Goal: Task Accomplishment & Management: Use online tool/utility

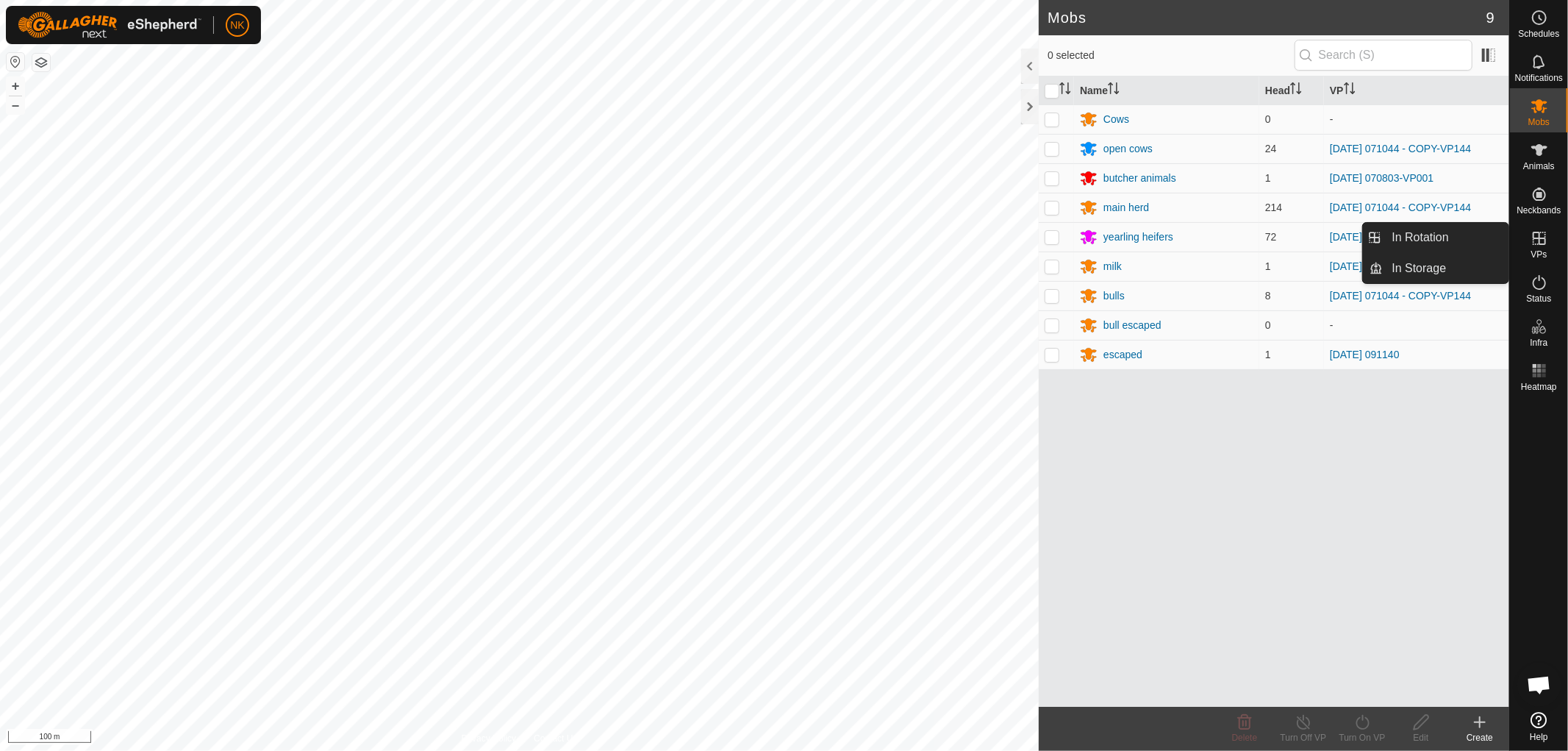
click at [1538, 239] on icon at bounding box center [1539, 238] width 17 height 17
click at [1424, 234] on link "In Rotation" at bounding box center [1446, 237] width 126 height 29
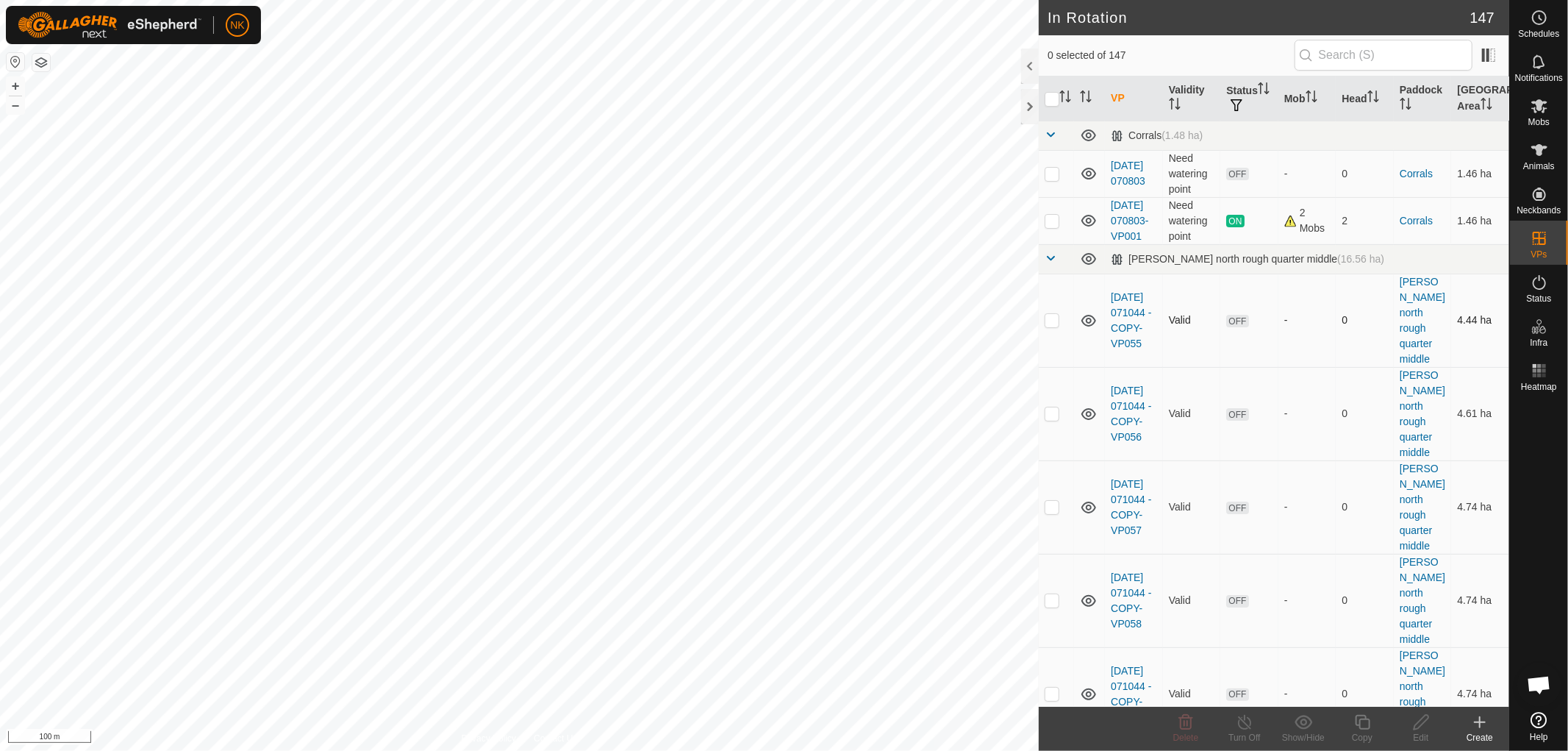
click at [1032, 285] on div "In Rotation 147 0 selected of 147 VP Validity Status Mob Head Paddock [GEOGRAPH…" at bounding box center [754, 375] width 1509 height 751
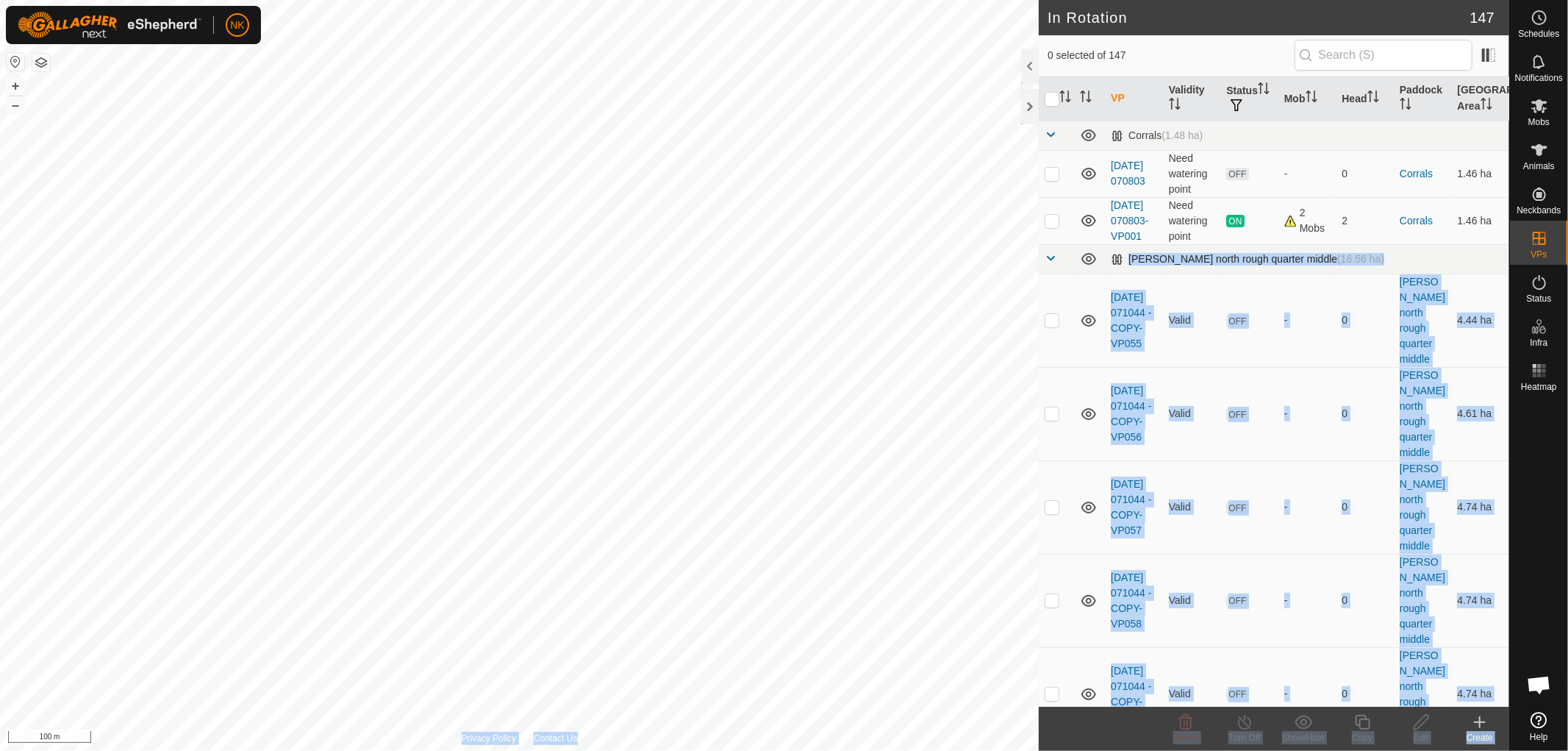
click at [1049, 264] on span at bounding box center [1050, 258] width 12 height 12
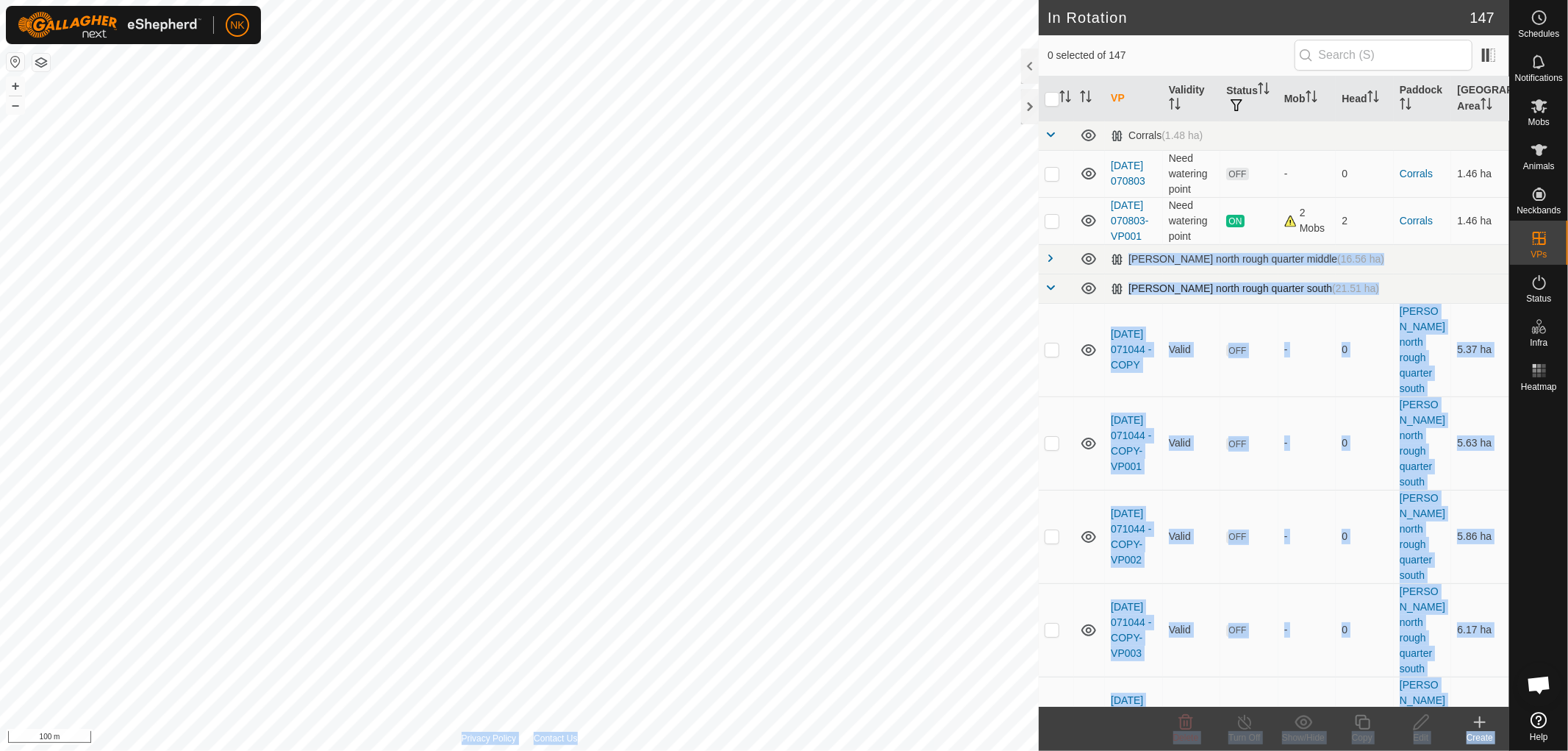
click at [1047, 295] on td at bounding box center [1056, 288] width 35 height 29
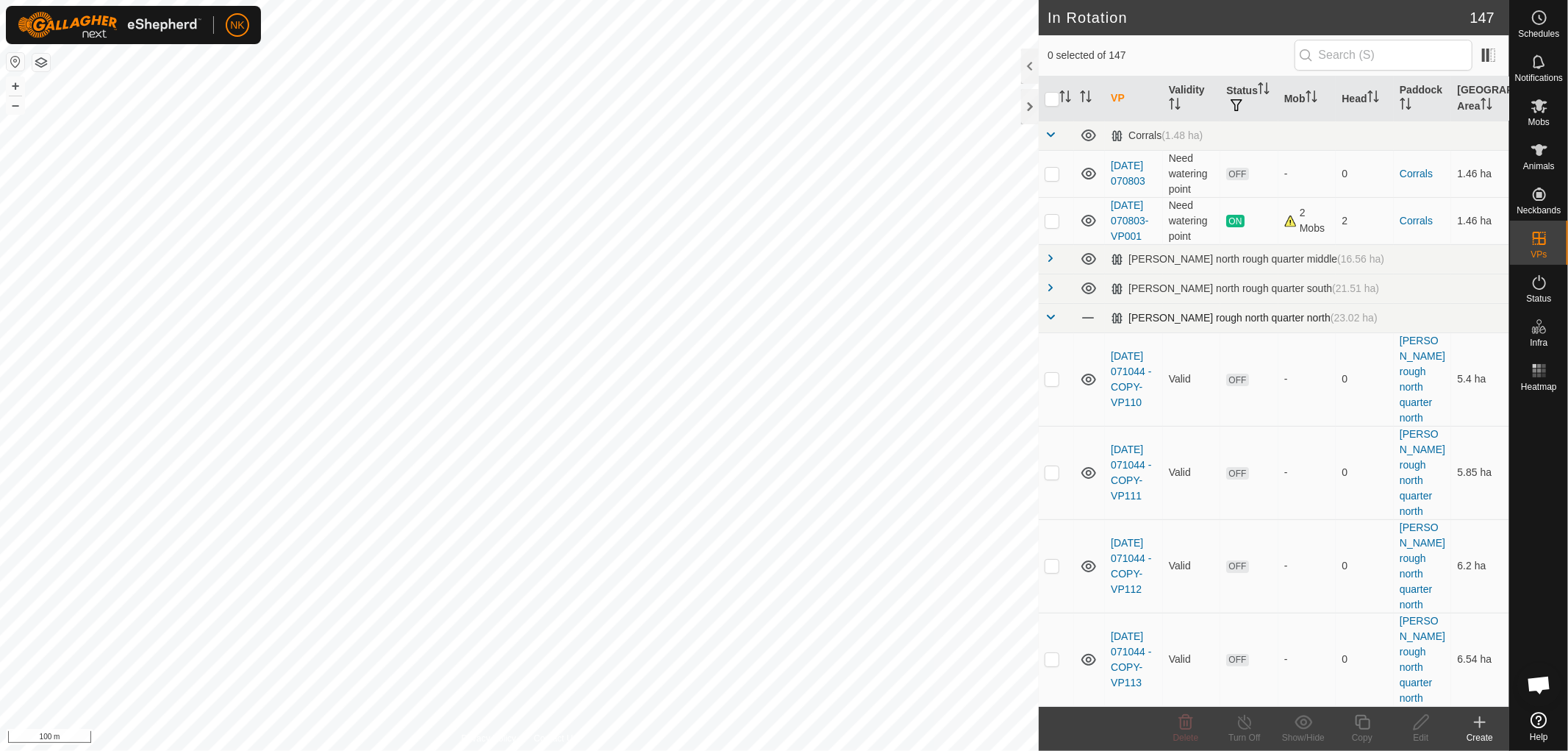
click at [1045, 323] on span at bounding box center [1050, 317] width 12 height 12
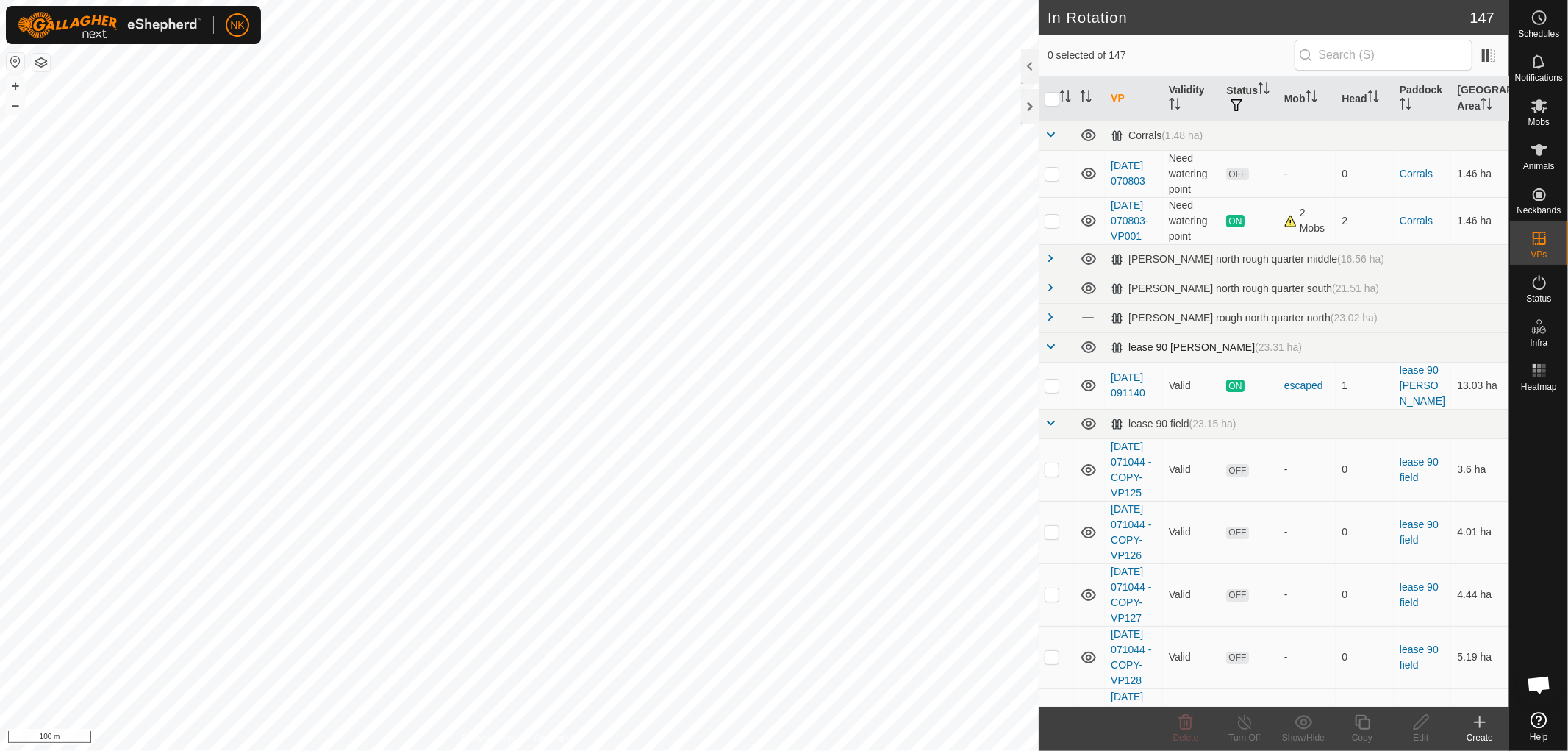
click at [1047, 353] on span at bounding box center [1050, 346] width 12 height 12
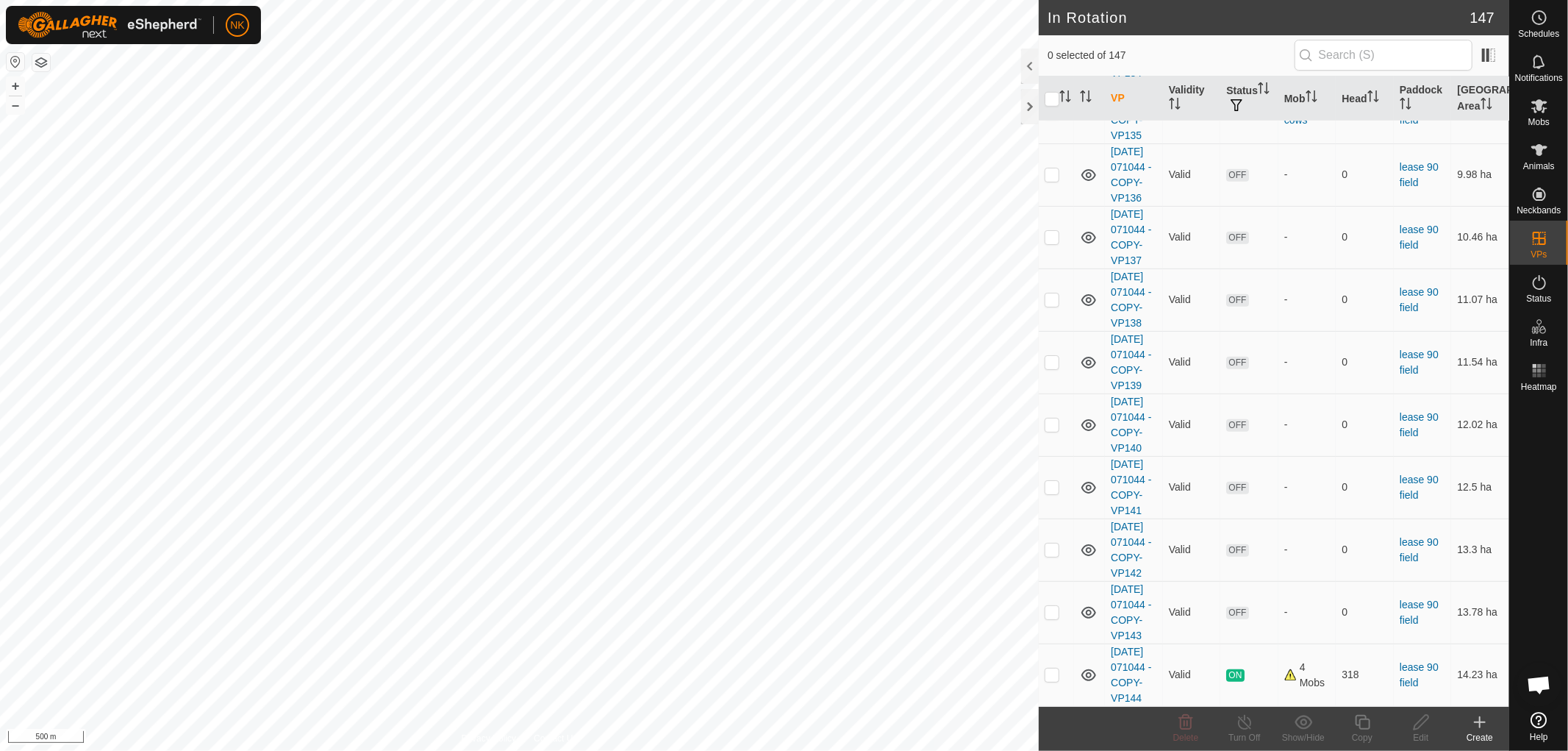
scroll to position [1259, 0]
click at [1054, 670] on p-checkbox at bounding box center [1051, 675] width 15 height 12
checkbox input "true"
click at [1360, 725] on icon at bounding box center [1362, 722] width 18 height 17
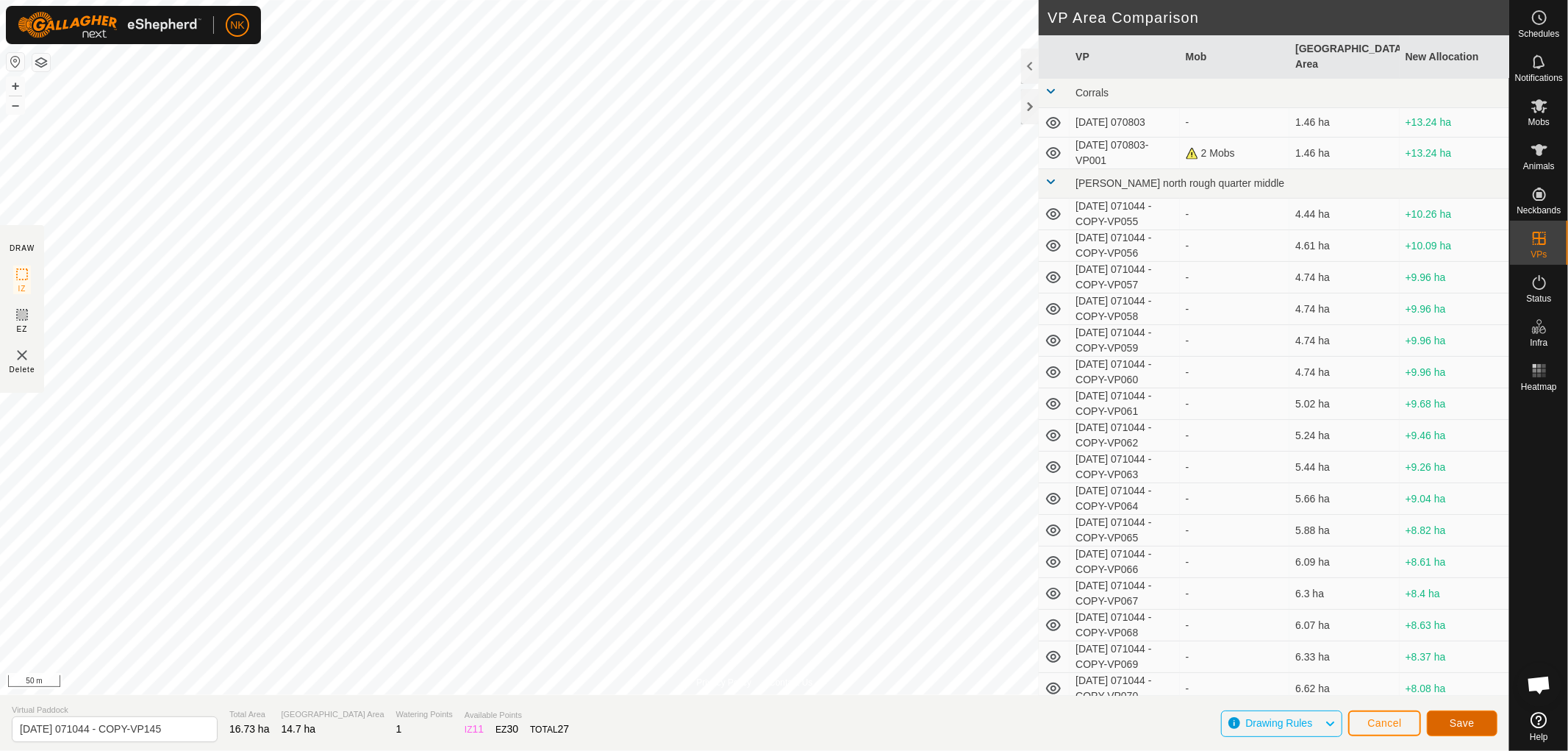
click at [1442, 715] on button "Save" at bounding box center [1462, 723] width 70 height 26
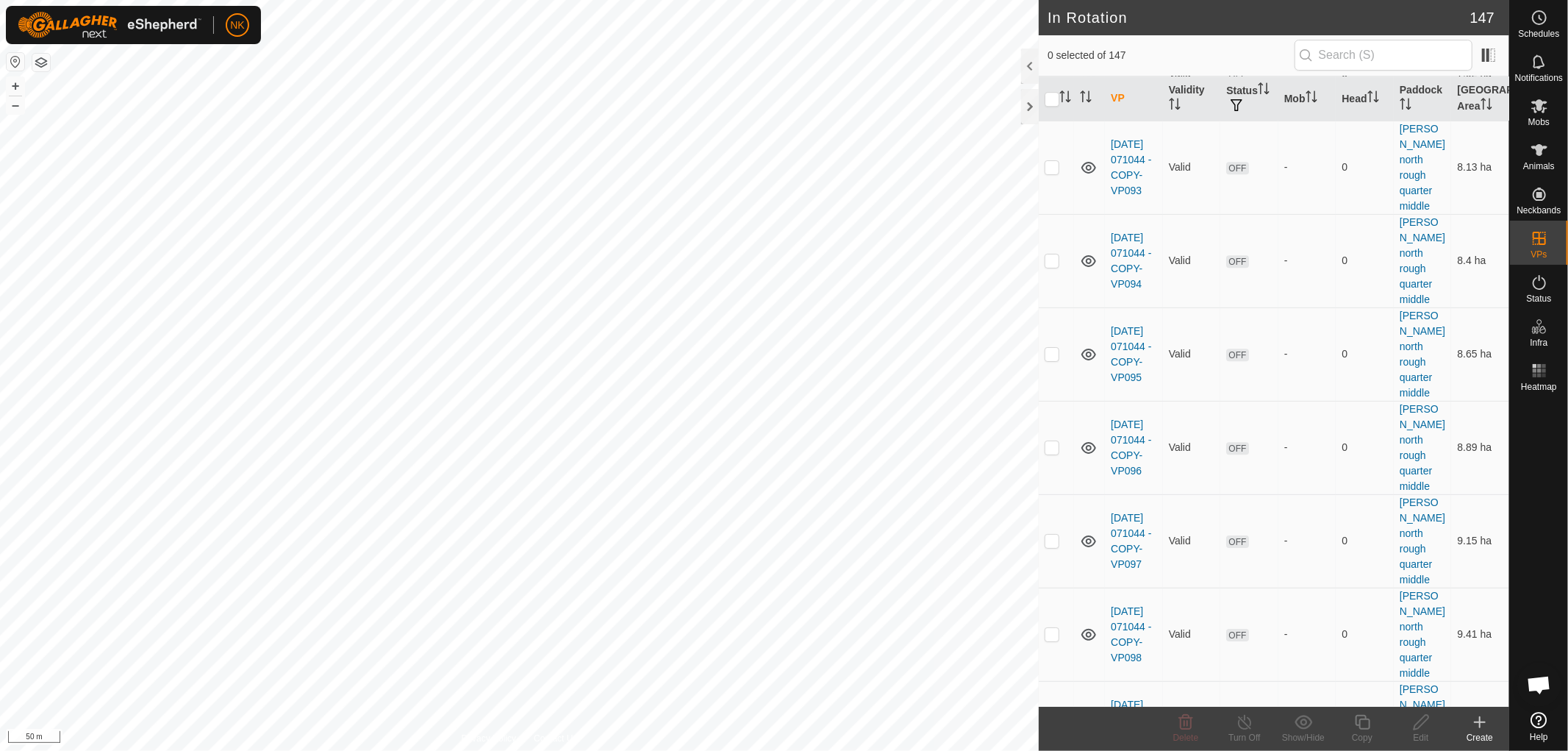
scroll to position [3677, 0]
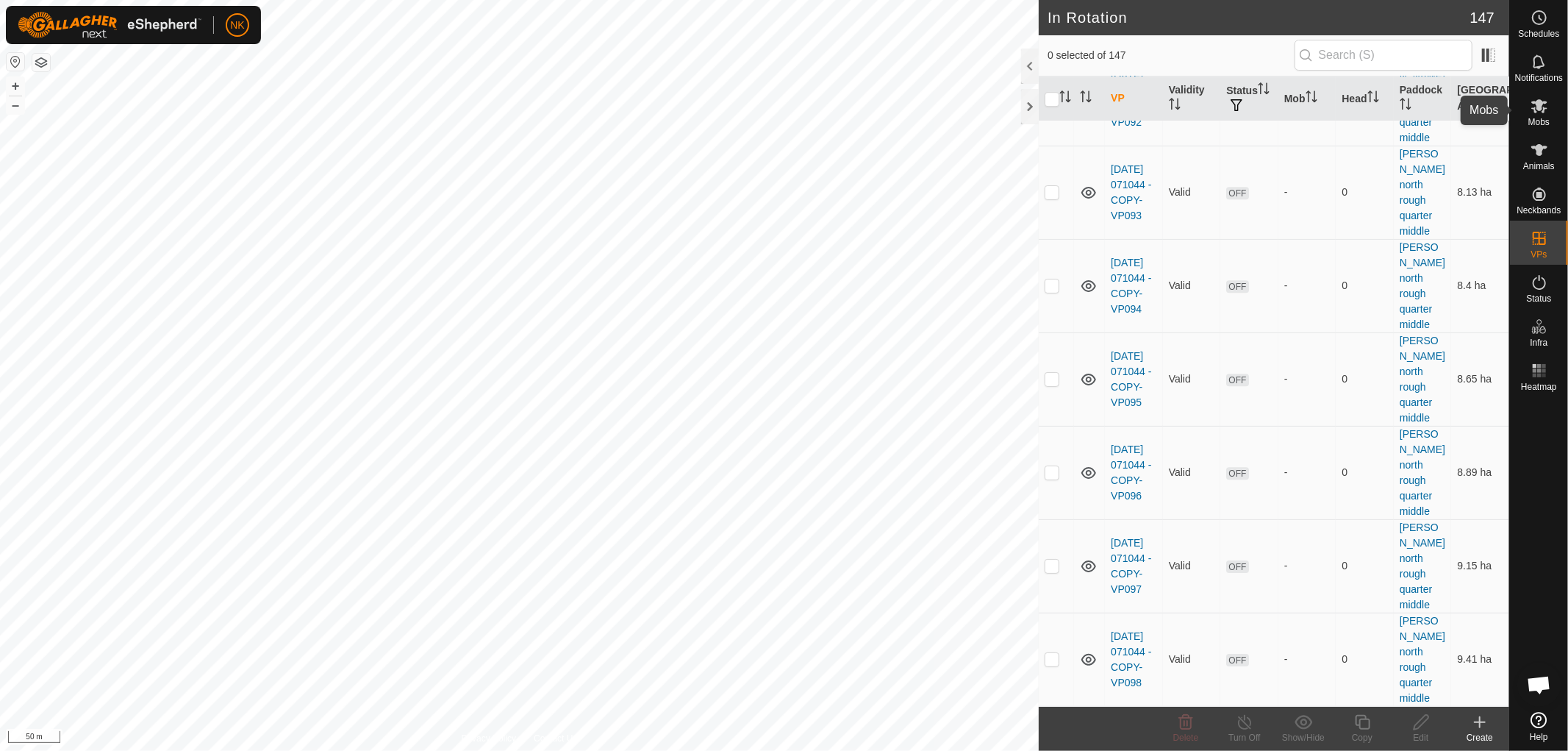
click at [1545, 118] on span "Mobs" at bounding box center [1539, 122] width 22 height 9
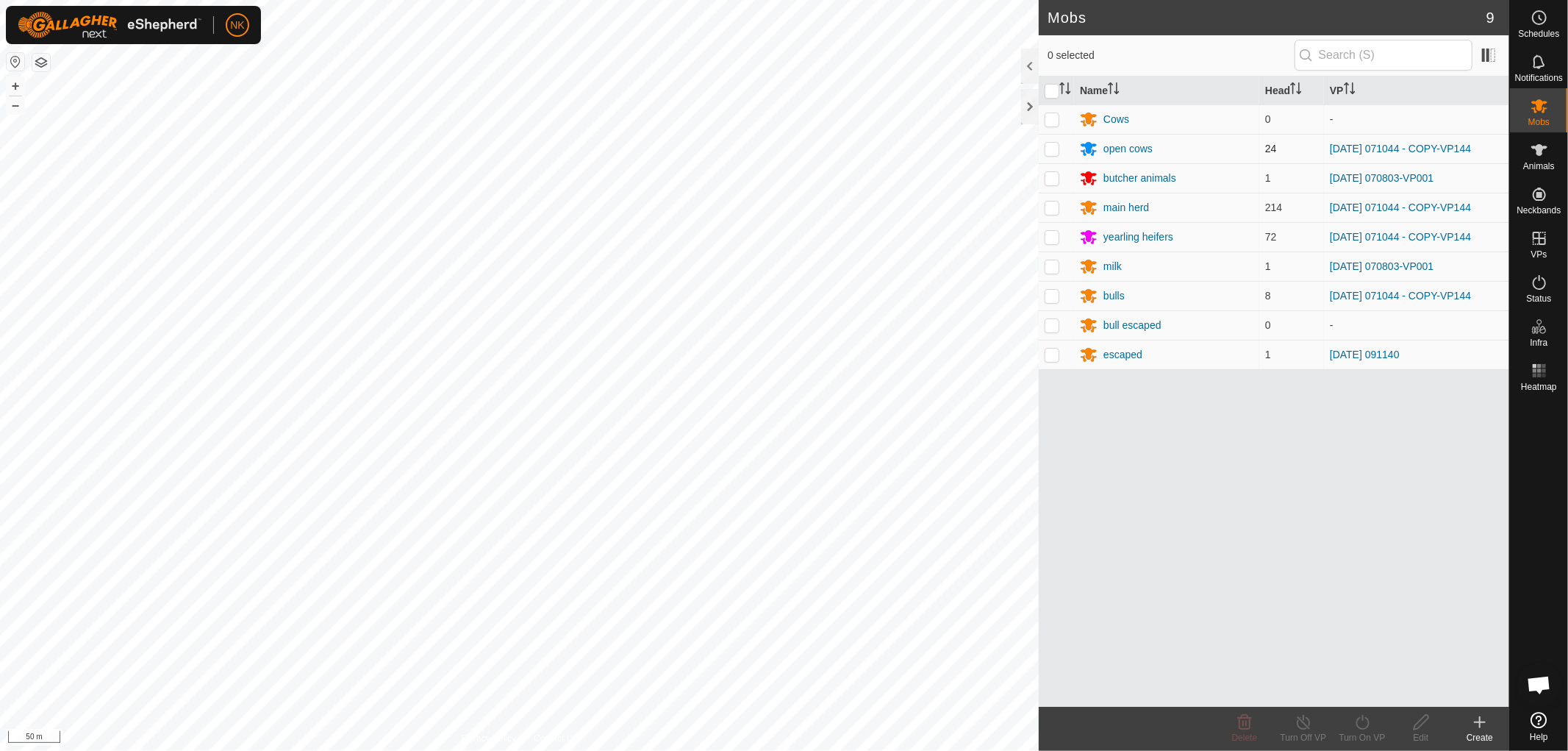
click at [1049, 150] on p-checkbox at bounding box center [1051, 149] width 15 height 12
checkbox input "true"
click at [1054, 208] on p-checkbox at bounding box center [1051, 208] width 15 height 12
checkbox input "true"
click at [1054, 236] on p-checkbox at bounding box center [1051, 237] width 15 height 12
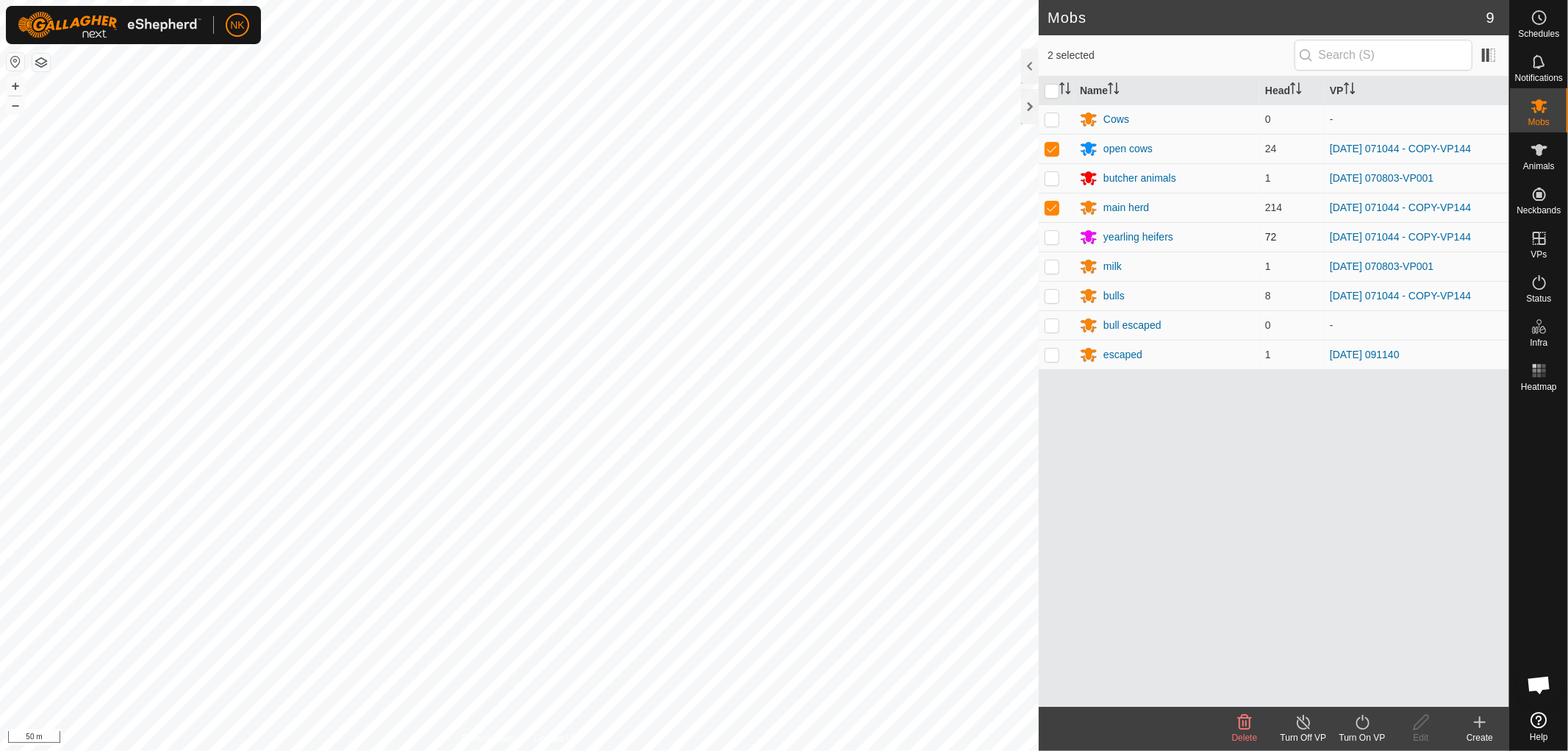
checkbox input "true"
click at [1051, 296] on p-checkbox at bounding box center [1051, 295] width 15 height 12
checkbox input "true"
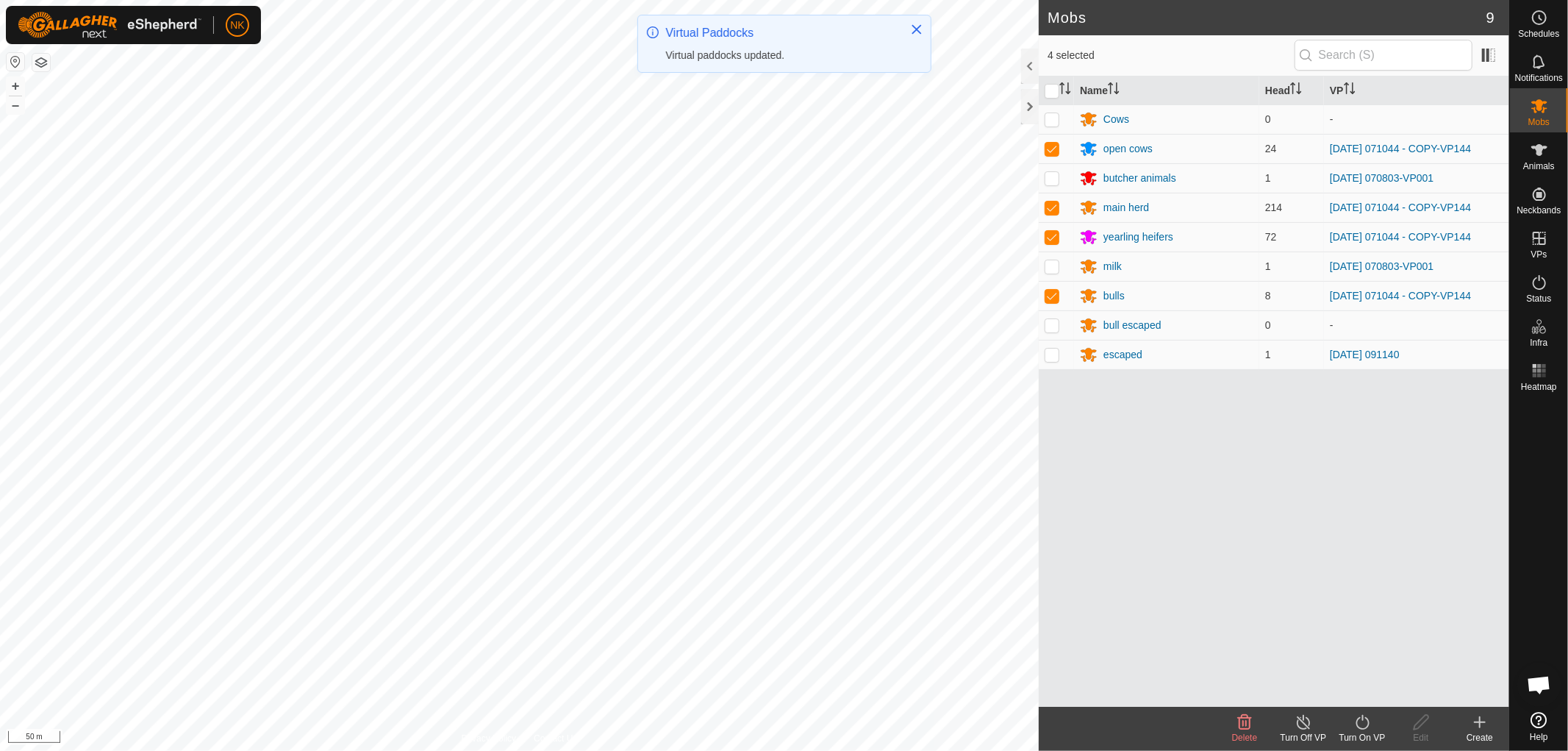
click at [1375, 728] on turn-on-svg-icon at bounding box center [1362, 722] width 59 height 17
click at [1358, 689] on link "Now" at bounding box center [1406, 689] width 145 height 29
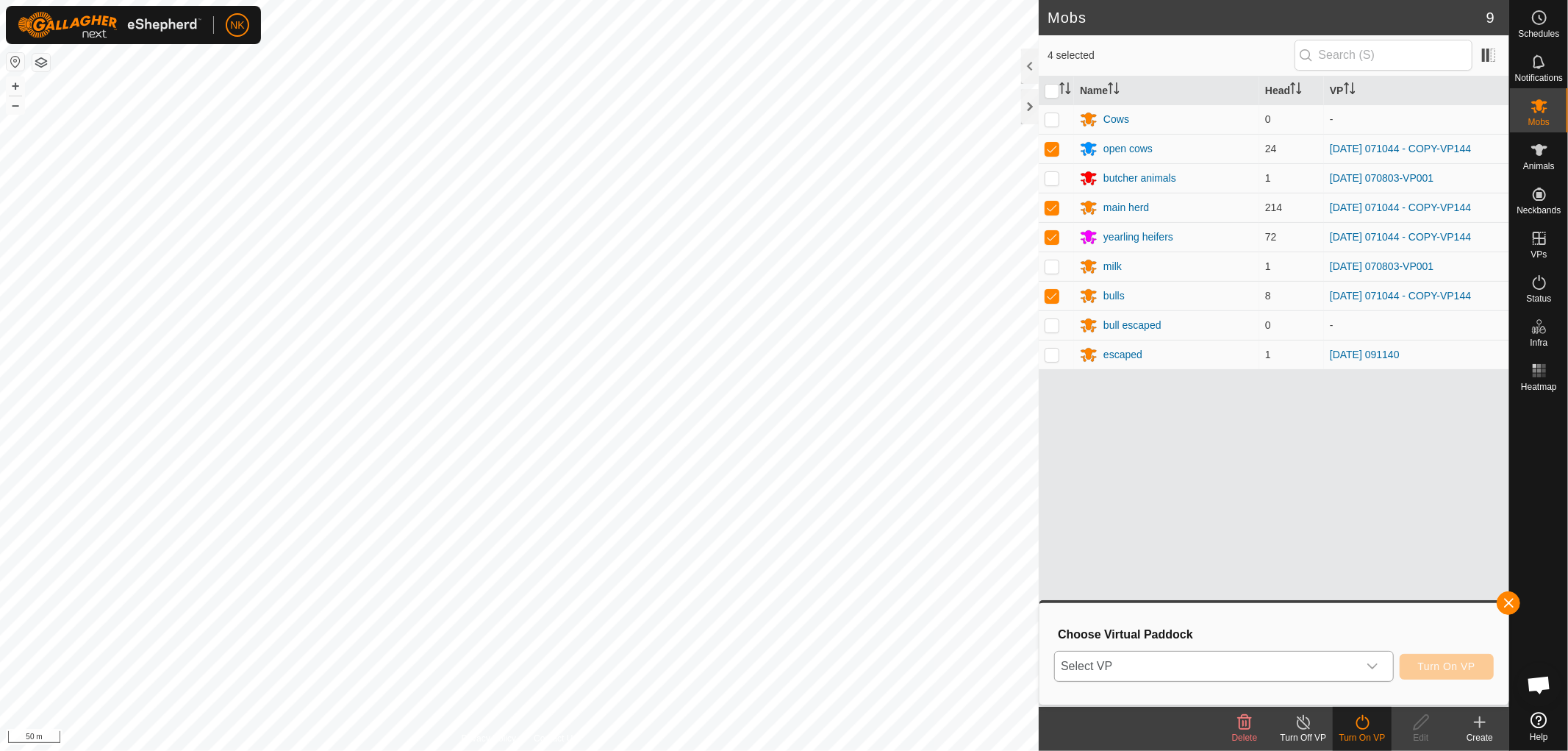
click at [1366, 662] on icon "dropdown trigger" at bounding box center [1372, 666] width 12 height 12
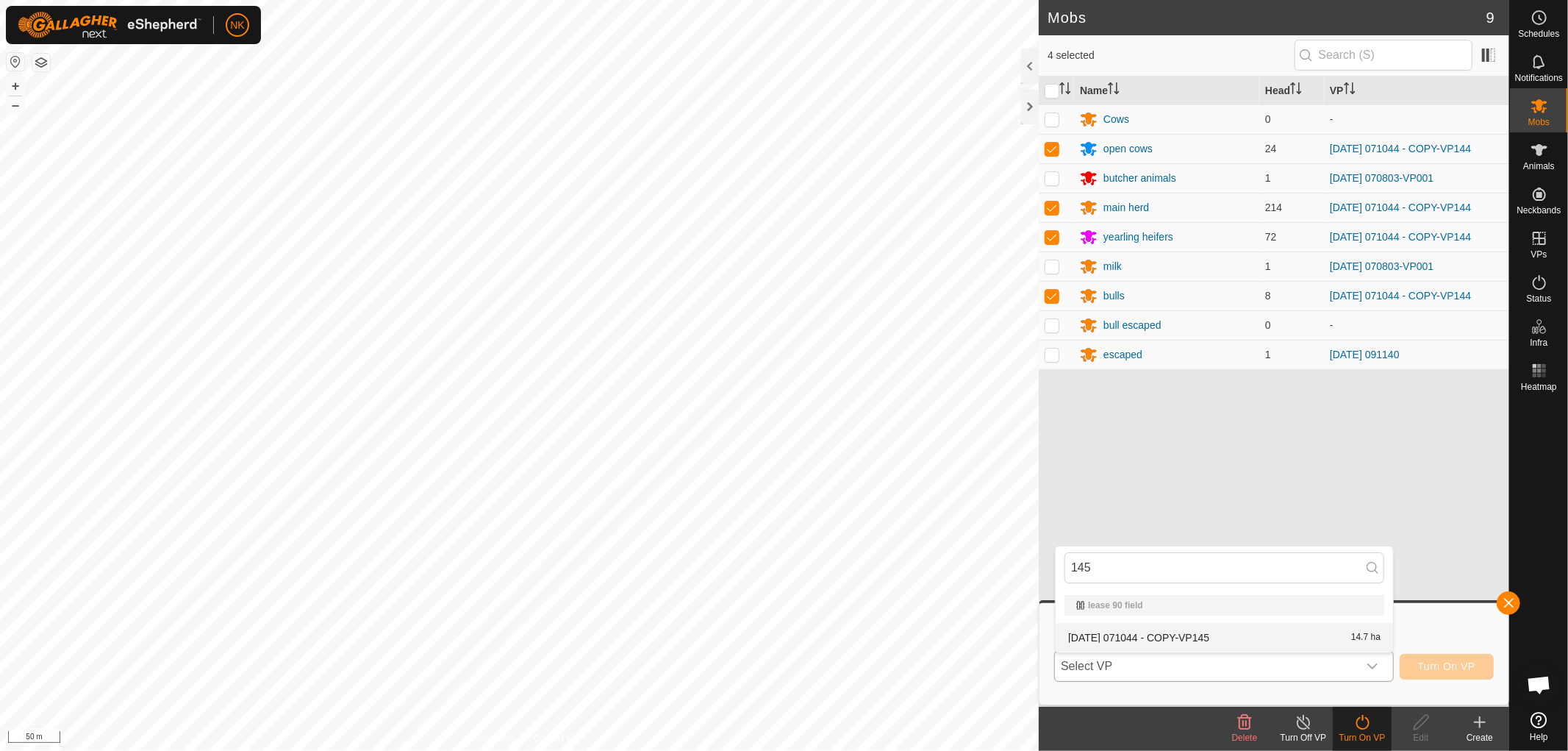
type input "145"
click at [1218, 632] on li "[DATE] 071044 - COPY-VP145 14.7 ha" at bounding box center [1224, 638] width 338 height 29
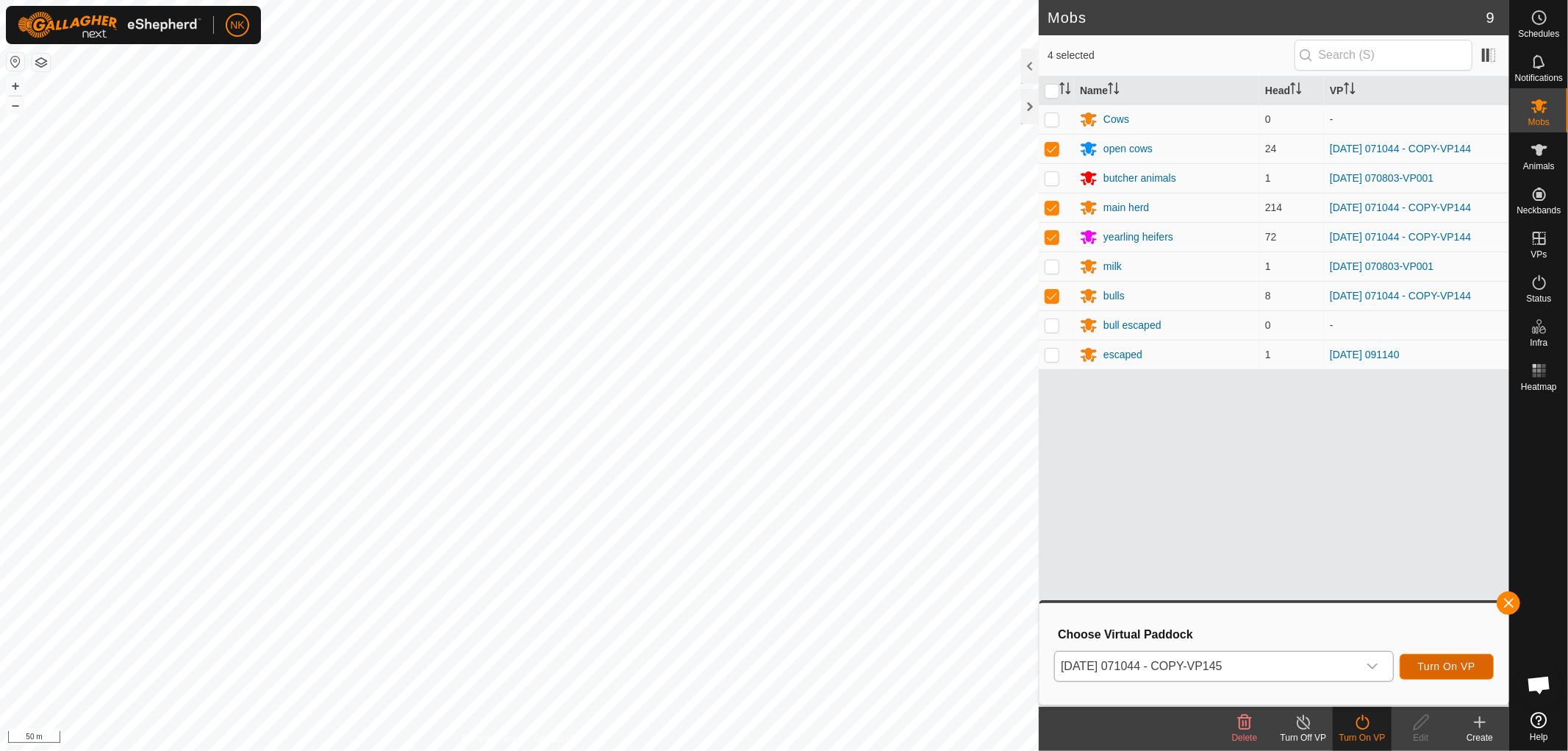
click at [1431, 664] on span "Turn On VP" at bounding box center [1447, 666] width 57 height 12
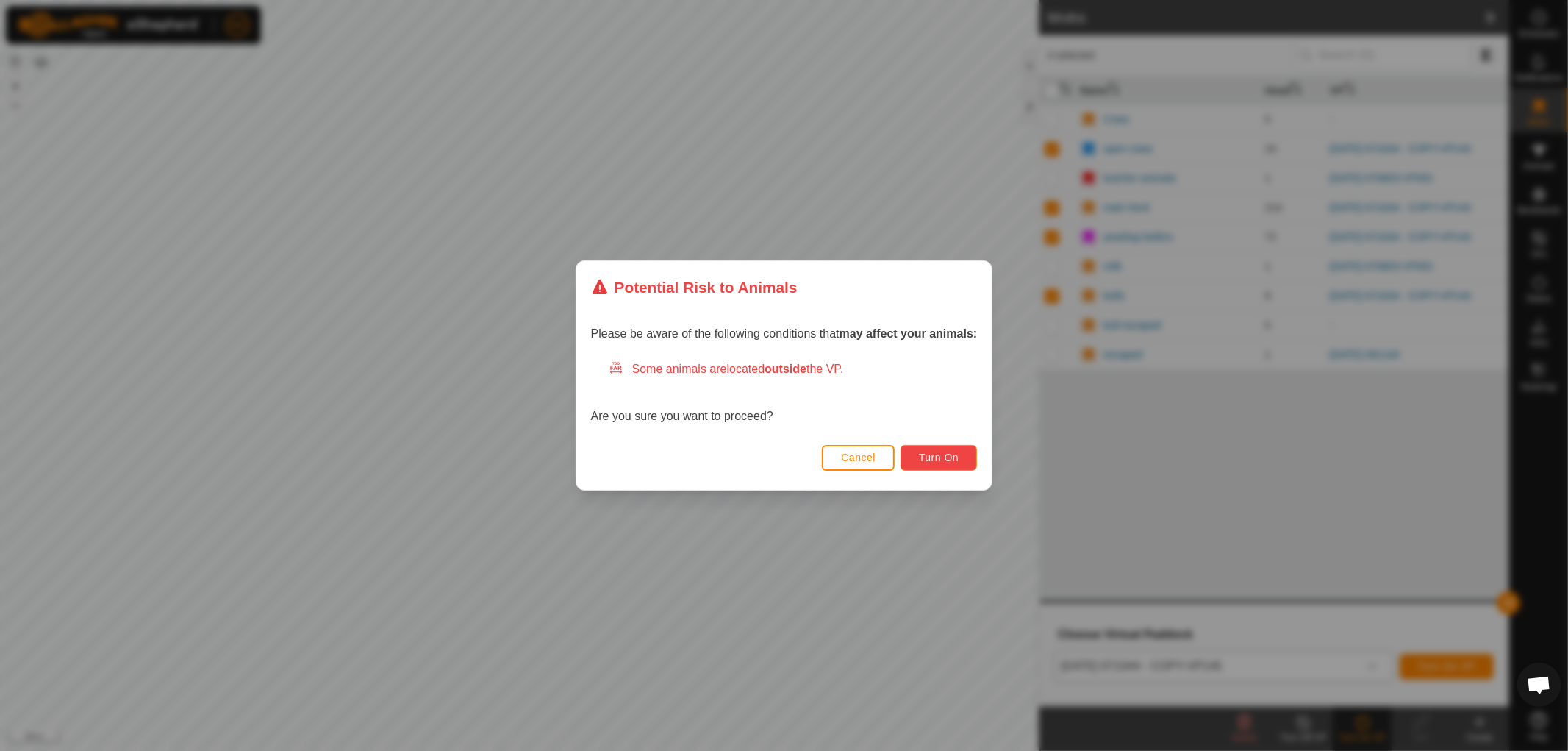
click at [931, 452] on span "Turn On" at bounding box center [939, 457] width 40 height 12
